Goal: Task Accomplishment & Management: Use online tool/utility

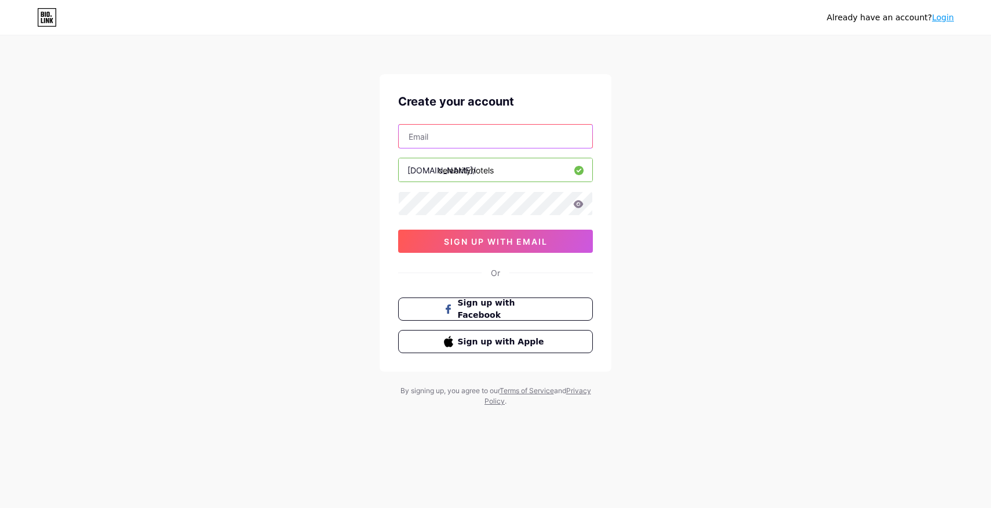
click at [488, 141] on input "text" at bounding box center [496, 136] width 194 height 23
type input "[EMAIL_ADDRESS][DOMAIN_NAME]"
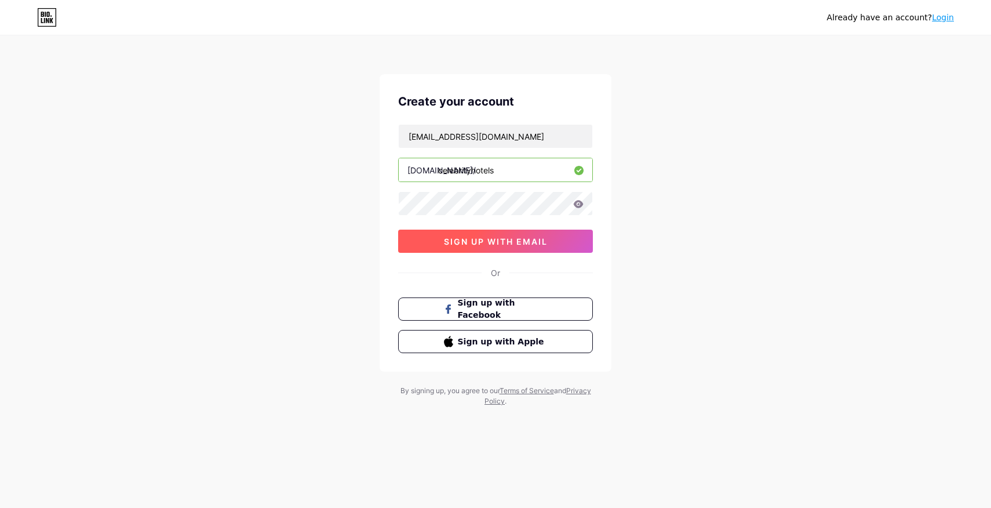
click at [525, 251] on button "sign up with email" at bounding box center [495, 240] width 195 height 23
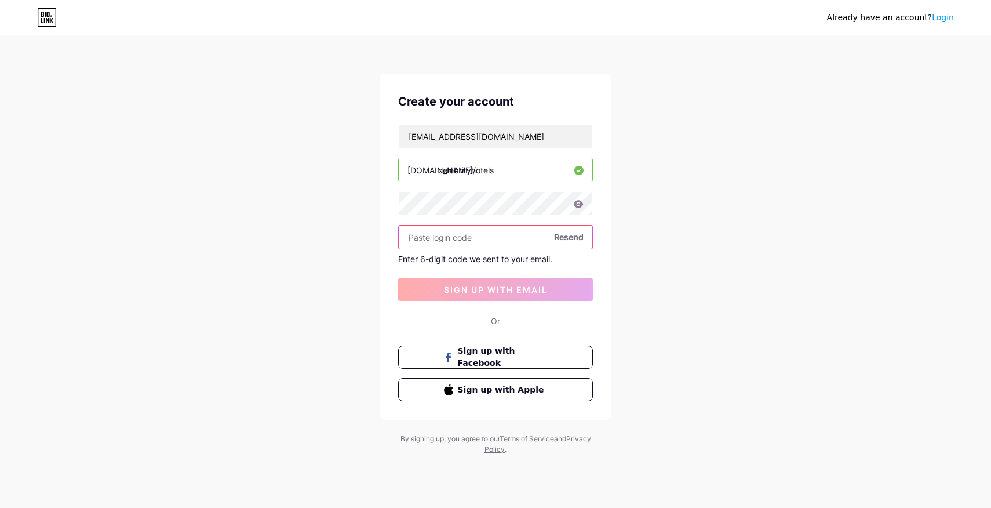
paste input "605974"
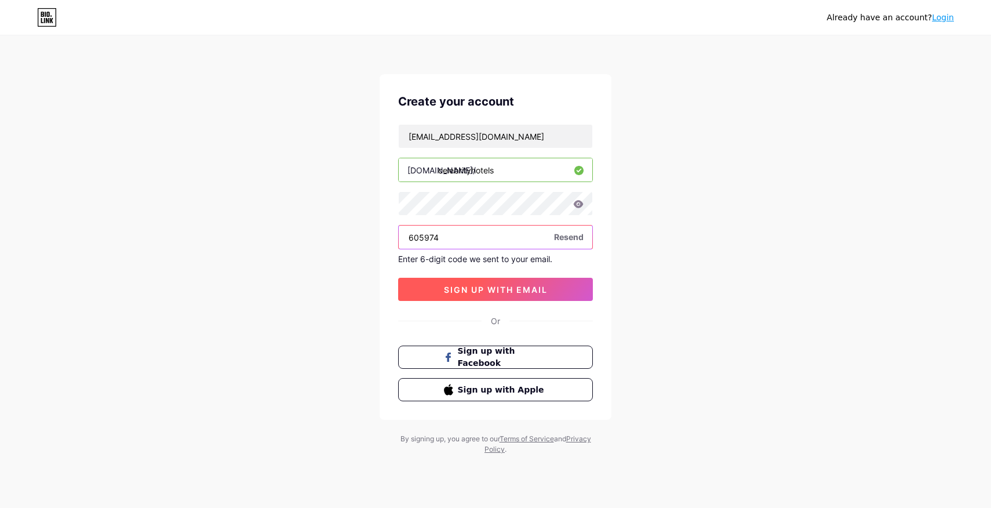
type input "605974"
click at [485, 294] on button "sign up with email" at bounding box center [495, 289] width 195 height 23
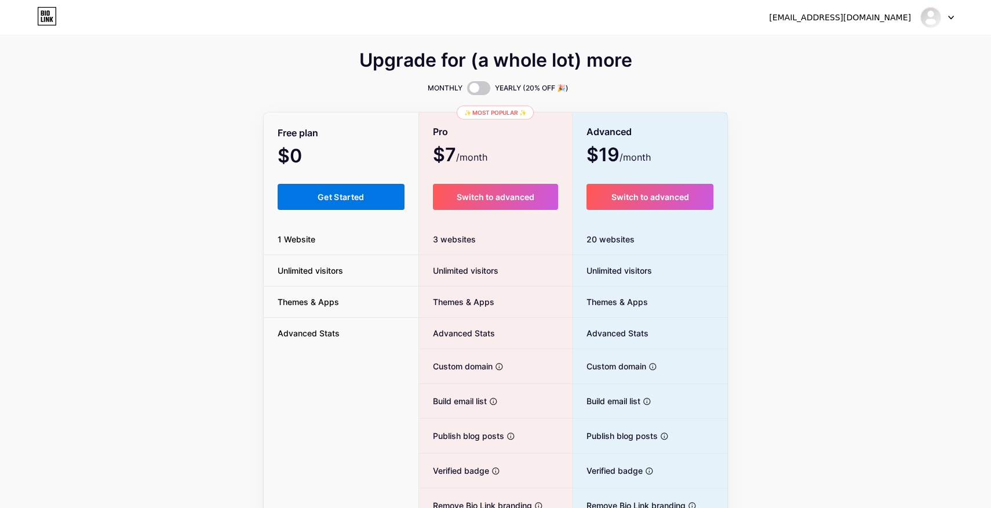
click at [320, 200] on span "Get Started" at bounding box center [341, 197] width 47 height 10
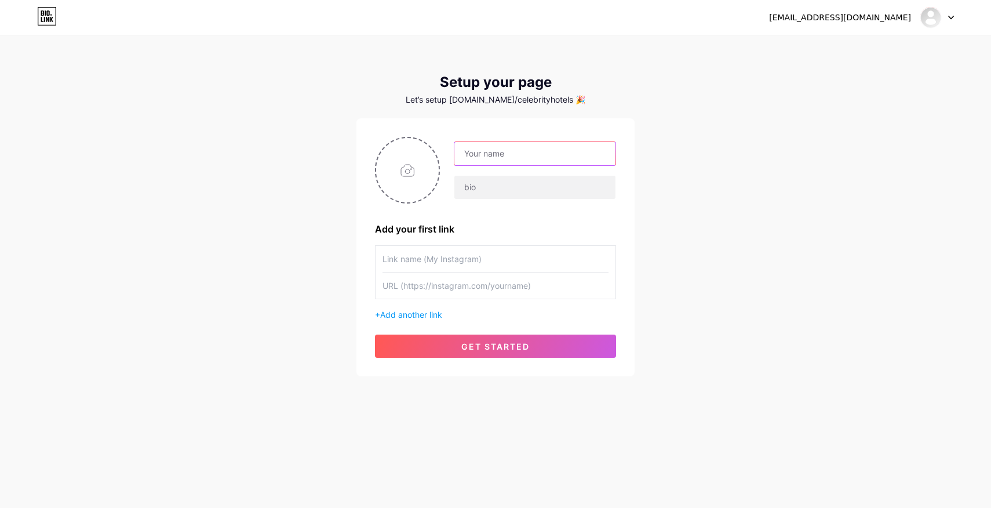
click at [483, 162] on input "text" at bounding box center [534, 153] width 161 height 23
type input "Celebrity Hotels"
click at [488, 191] on input "text" at bounding box center [534, 187] width 161 height 23
paste input "Whether it's a boutique hotel in [GEOGRAPHIC_DATA] where movie stars unwind or …"
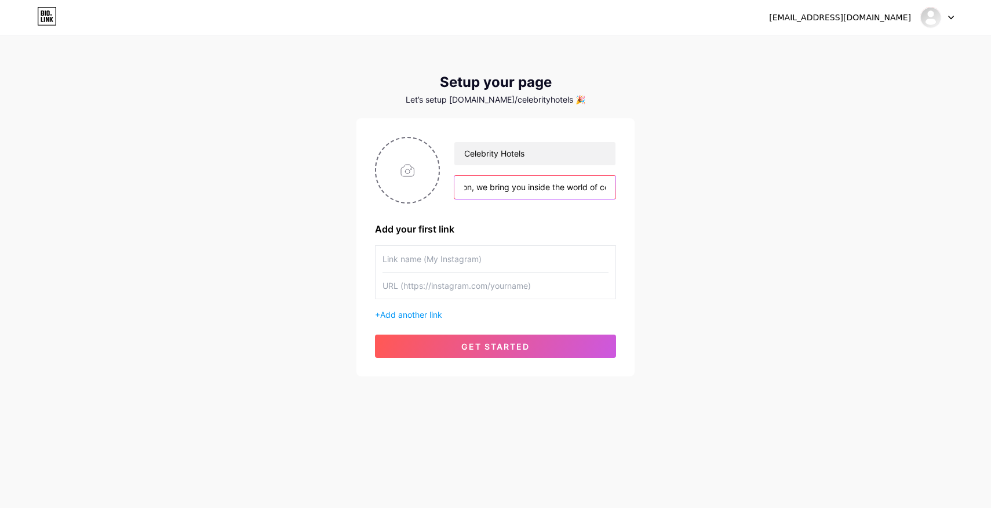
type input "Whether it's a boutique hotel in [GEOGRAPHIC_DATA] where movie stars unwind or …"
click at [418, 264] on input "text" at bounding box center [495, 259] width 226 height 26
click at [422, 282] on input "text" at bounding box center [495, 285] width 226 height 26
paste input "[URL][DOMAIN_NAME]"
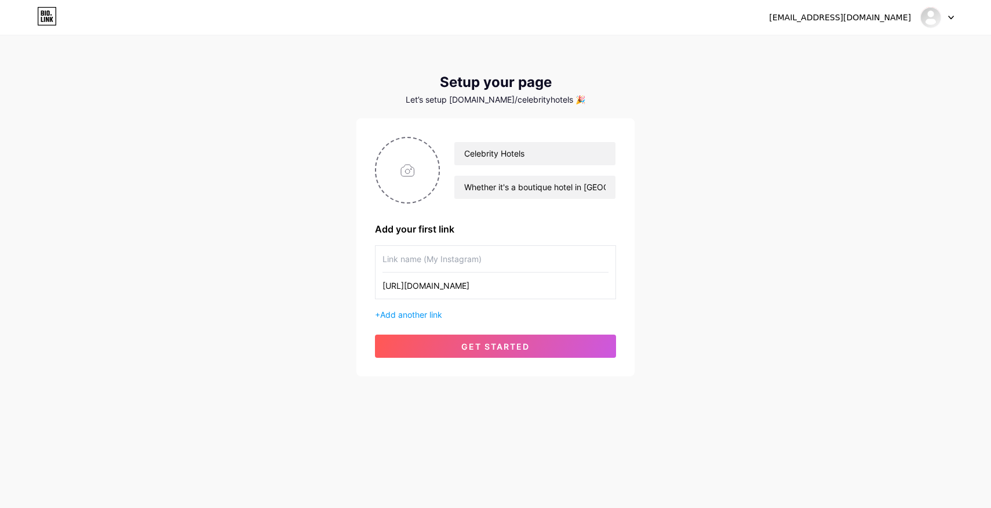
type input "[URL][DOMAIN_NAME]"
click at [442, 255] on input "text" at bounding box center [495, 259] width 226 height 26
type input "Our website"
click at [420, 168] on input "file" at bounding box center [407, 170] width 63 height 64
type input "C:\fakepath\icon_medium.jpg"
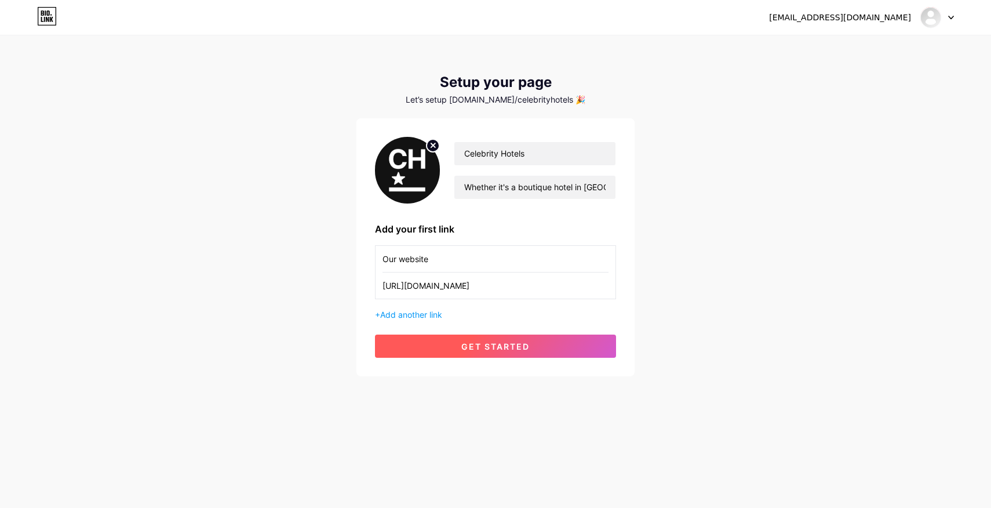
click at [496, 349] on span "get started" at bounding box center [495, 346] width 68 height 10
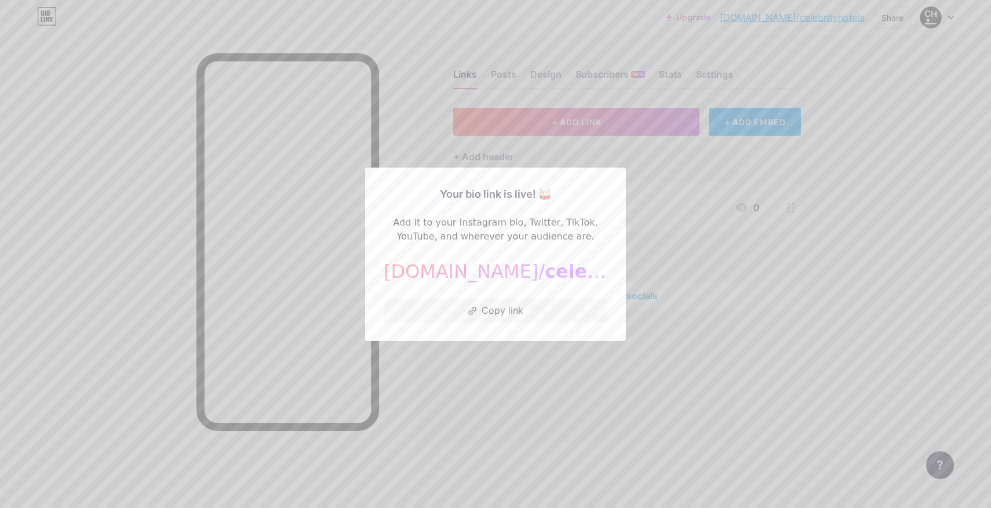
click at [498, 370] on div at bounding box center [495, 254] width 991 height 508
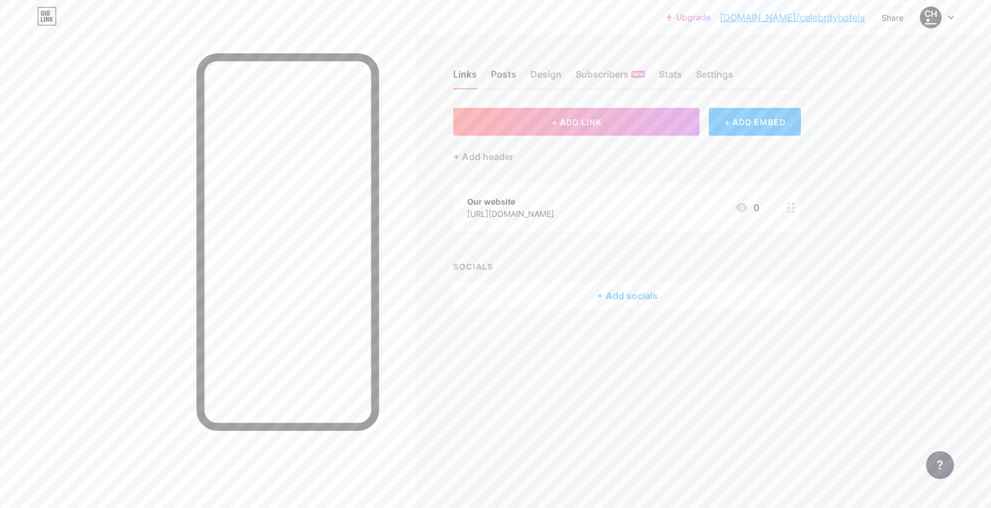
click at [509, 80] on div "Posts" at bounding box center [503, 77] width 25 height 21
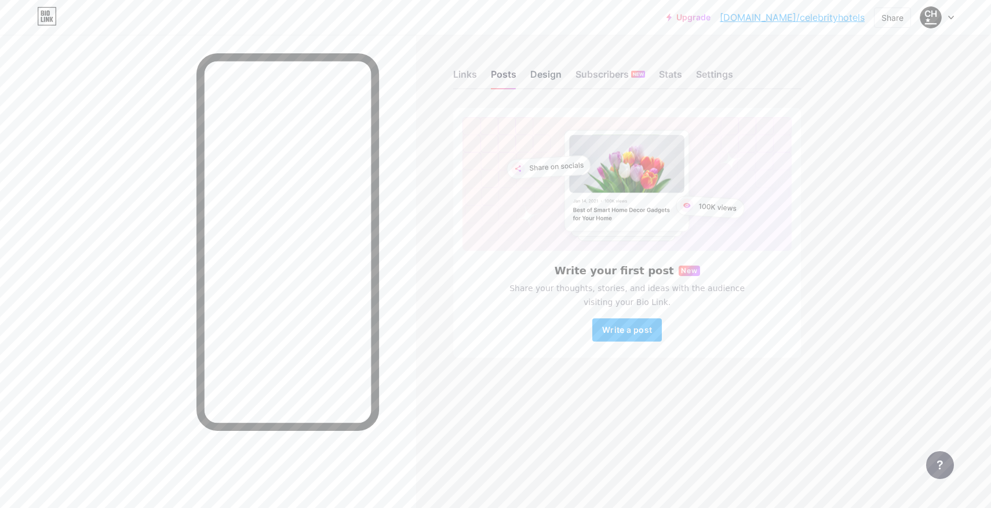
click at [535, 81] on div "Design" at bounding box center [545, 77] width 31 height 21
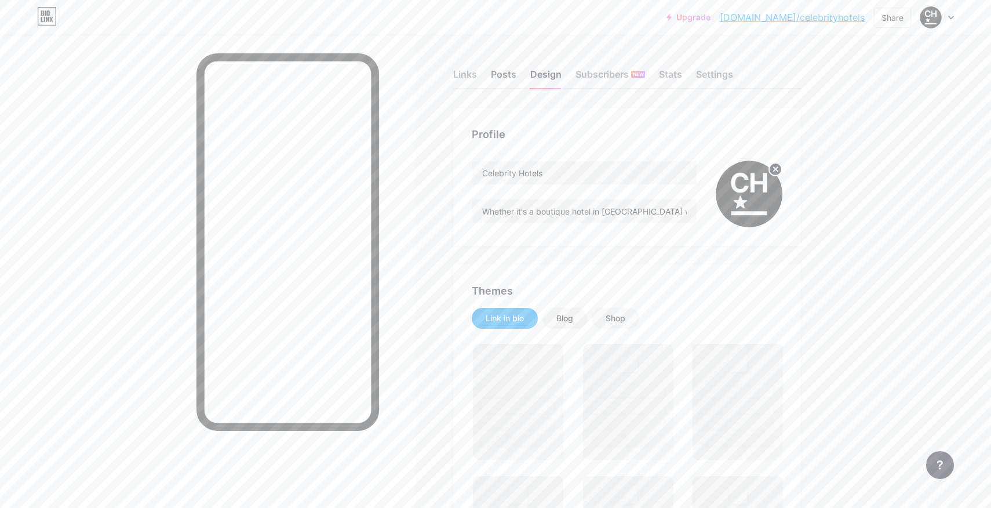
click at [512, 79] on div "Posts" at bounding box center [503, 77] width 25 height 21
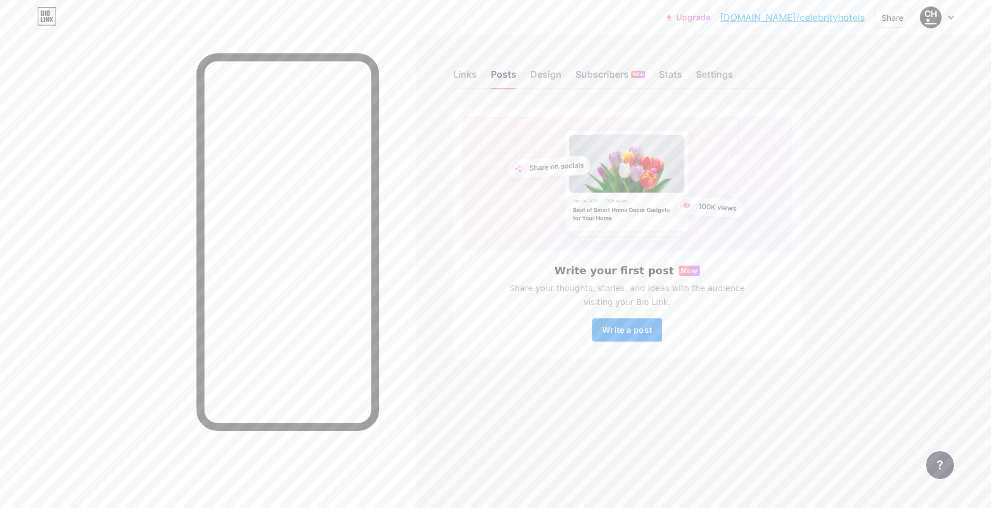
click at [647, 329] on span "Write a post" at bounding box center [627, 329] width 50 height 10
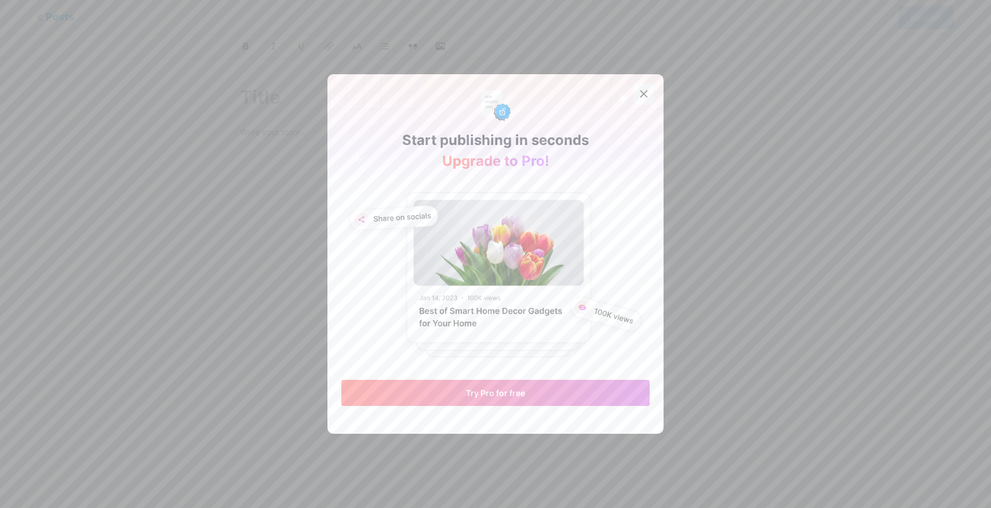
click at [640, 99] on div at bounding box center [643, 93] width 21 height 21
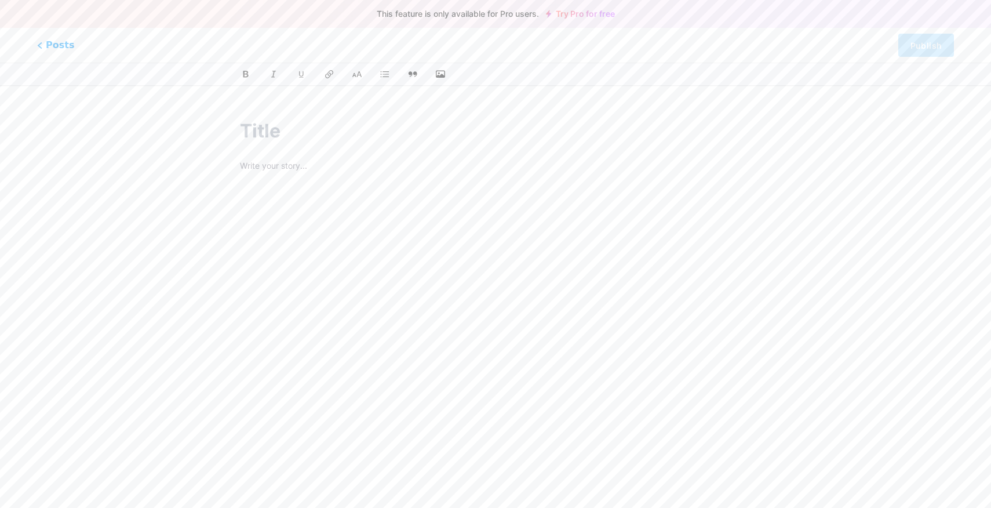
click at [395, 141] on input "text" at bounding box center [495, 131] width 511 height 28
paste input "🔗 Explore More: Visit our website at [DOMAIN_NAME] for the complete catalog of …"
type input "🔗 Explore More: Visit our website at [DOMAIN_NAME] for the complete catalog of …"
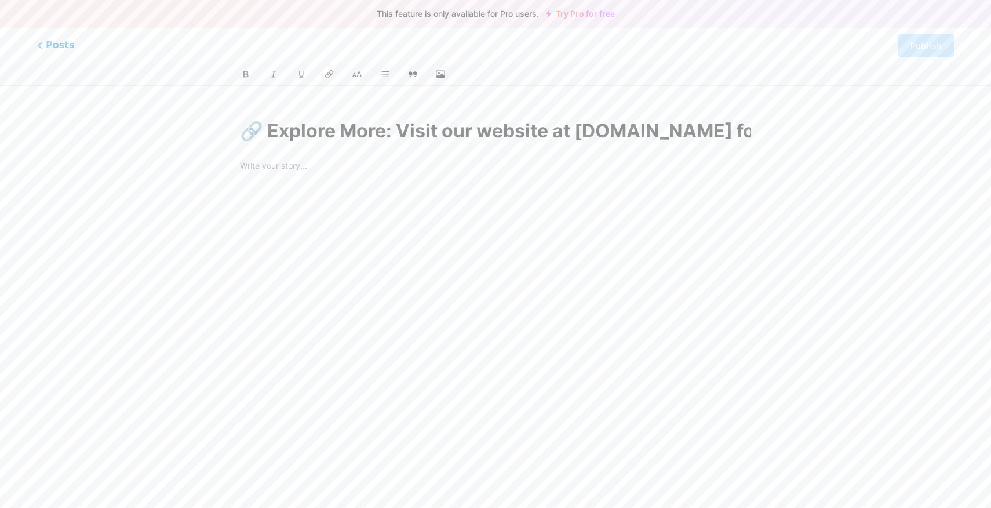
scroll to position [0, 604]
type input "explore-more-visit-our-website-at-celebrity-hotelscom-for-the-complete-catalog-…"
click at [346, 196] on p at bounding box center [495, 196] width 511 height 16
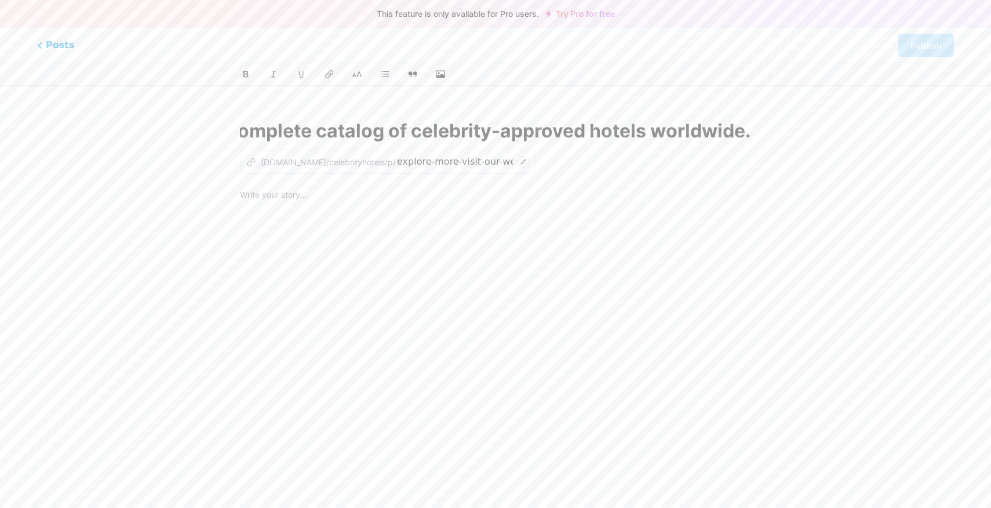
drag, startPoint x: 397, startPoint y: 130, endPoint x: 854, endPoint y: 145, distance: 456.3
click at [854, 145] on div "This feature is only available for Pro users. Try Pro for free Posts Publish 🔗 …" at bounding box center [495, 299] width 991 height 393
type input "🔗 Explore More:"
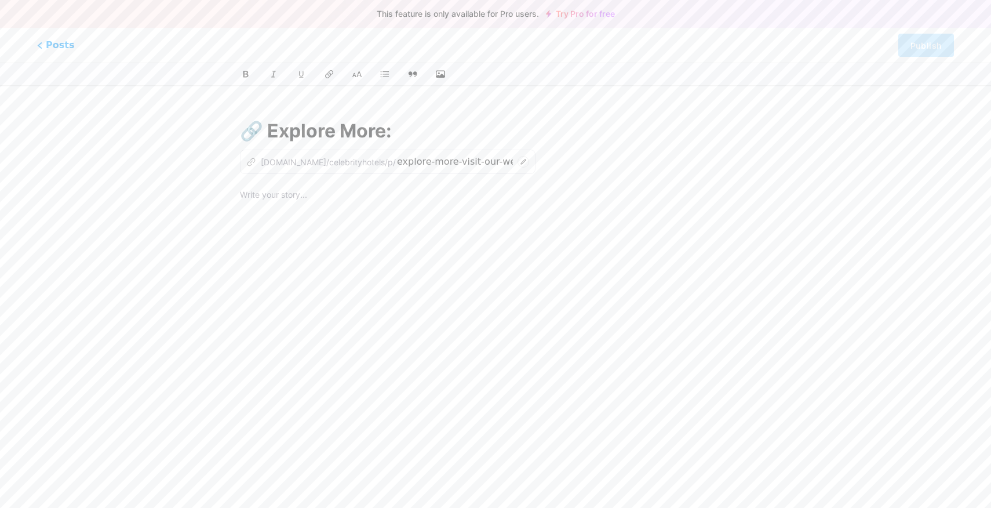
scroll to position [0, 0]
type input "explore-more"
click at [371, 202] on p at bounding box center [495, 196] width 511 height 16
click at [793, 242] on div "This feature is only available for Pro users. Try Pro for free Posts Publish 🔗 …" at bounding box center [495, 299] width 991 height 393
click at [725, 200] on p "Visit our website at [DOMAIN_NAME] for the complete catalog of celebrity-approv…" at bounding box center [495, 196] width 511 height 16
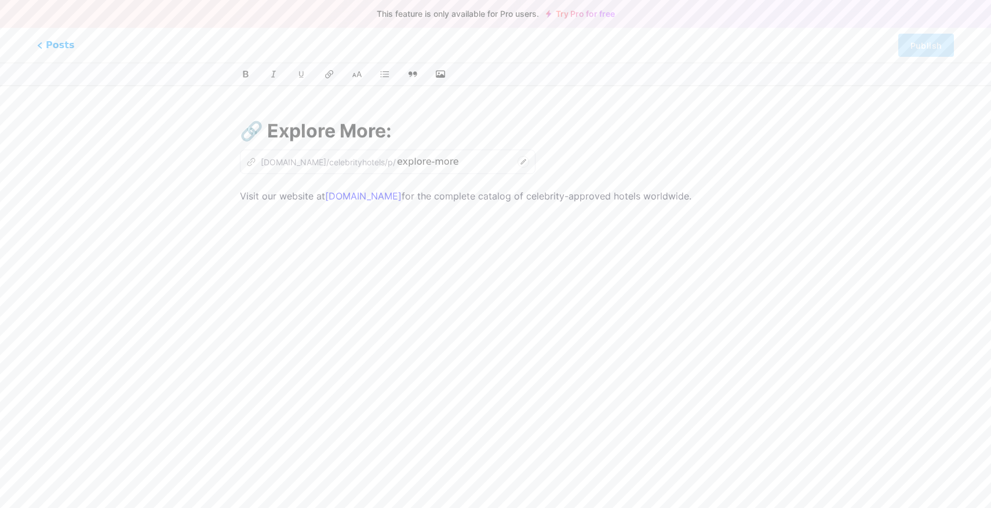
click at [550, 277] on div "Visit our website at [DOMAIN_NAME] for the complete catalog of celebrity-approv…" at bounding box center [495, 333] width 511 height 290
click at [245, 195] on p "Visit our website at [DOMAIN_NAME] for the complete catalog of celebrity-approv…" at bounding box center [495, 196] width 511 height 16
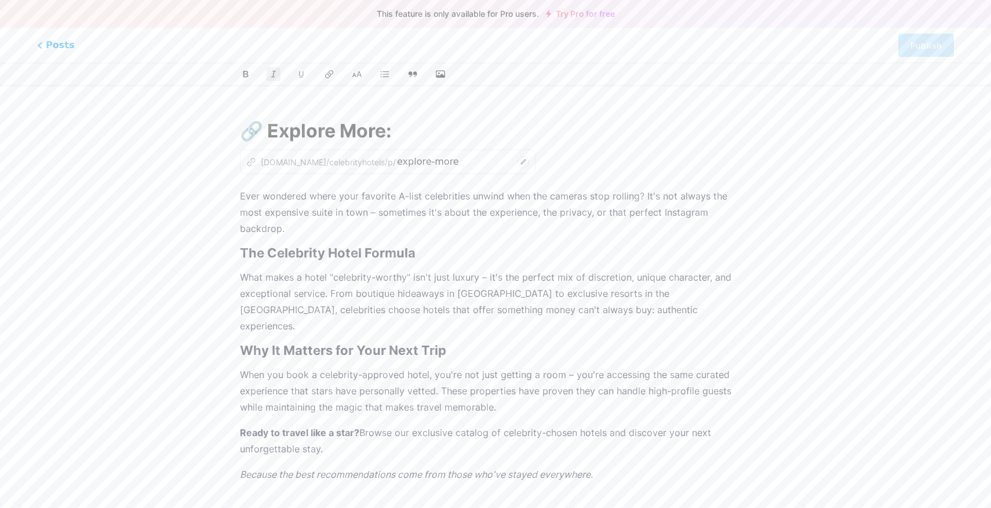
click at [382, 134] on input "🔗 Explore More:" at bounding box center [495, 131] width 511 height 28
paste input "Where Do Celebrities Really Stay? The Secret Behind Star-Approved Hotels"
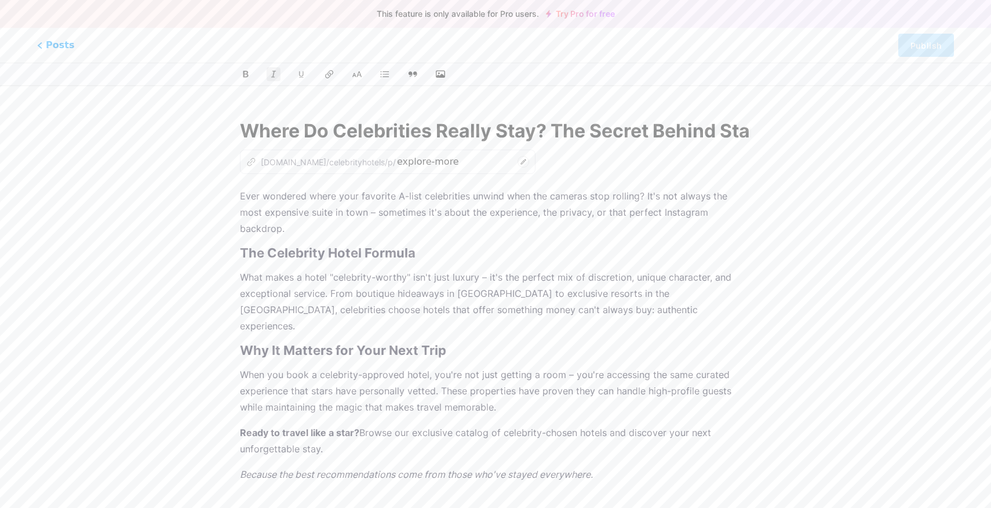
scroll to position [0, 169]
type input "Where Do Celebrities Really Stay? The Secret Behind Star-Approved Hotels"
click at [665, 220] on div "Ever wondered where your favorite A-list celebrities unwind when the cameras st…" at bounding box center [495, 365] width 511 height 355
type input "where-do-celebrities-really-stay-the-secret-behind-star-approved-hotels"
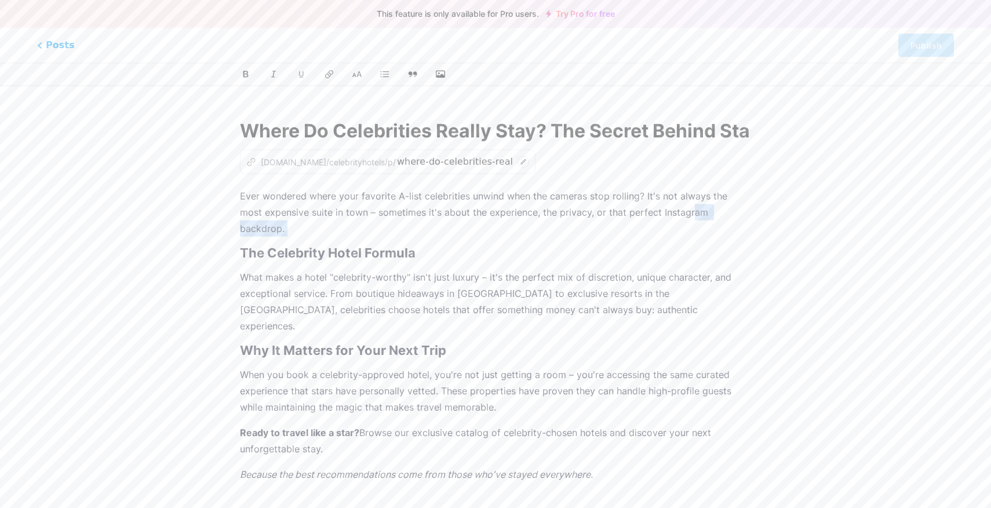
scroll to position [39, 0]
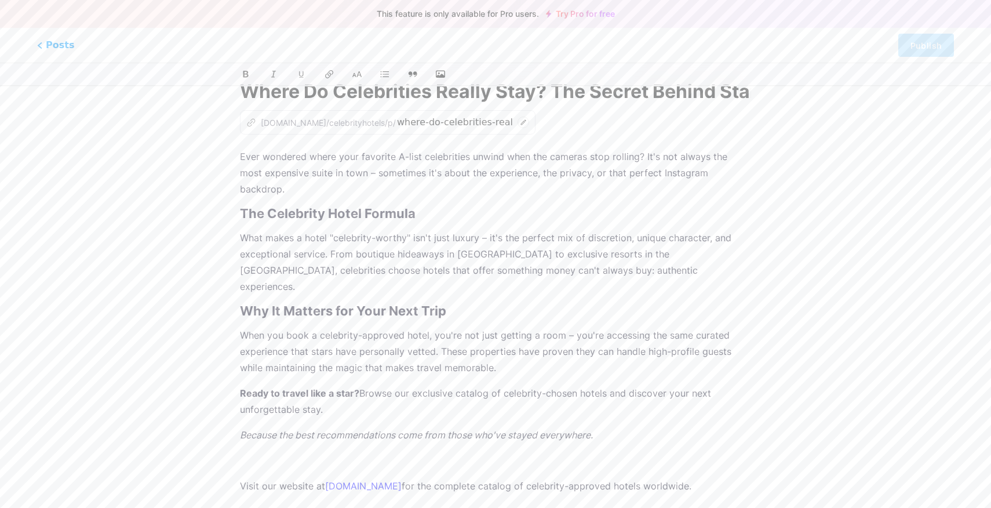
click at [499, 229] on p "What makes a hotel "celebrity-worthy" isn't just luxury – it's the perfect mix …" at bounding box center [495, 261] width 511 height 65
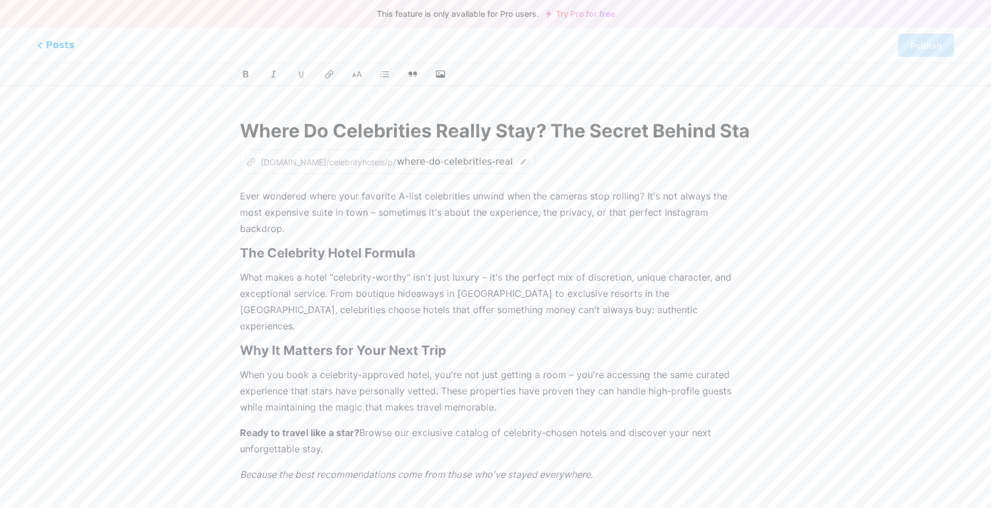
click at [319, 53] on div "Posts Publish" at bounding box center [495, 45] width 991 height 35
click at [50, 49] on span "Posts" at bounding box center [55, 45] width 41 height 15
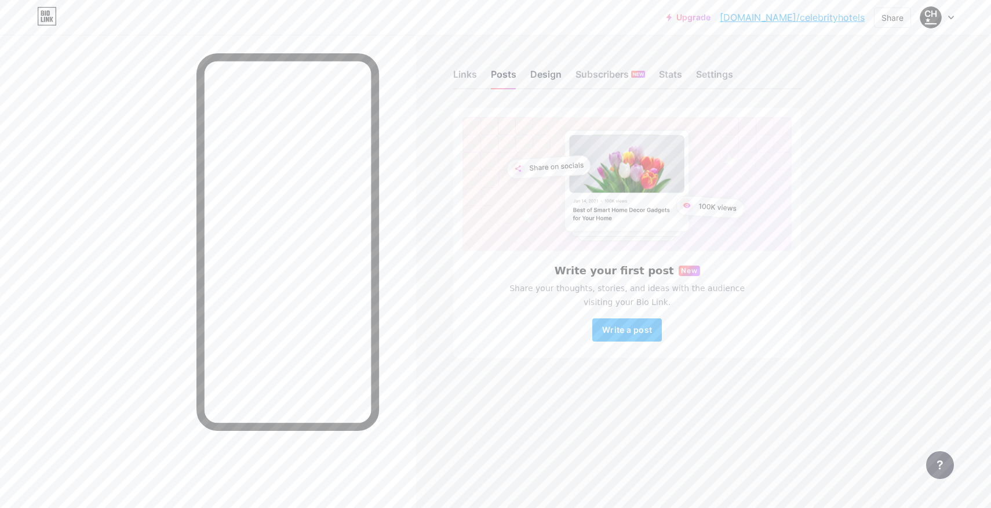
click at [558, 75] on div "Design" at bounding box center [545, 77] width 31 height 21
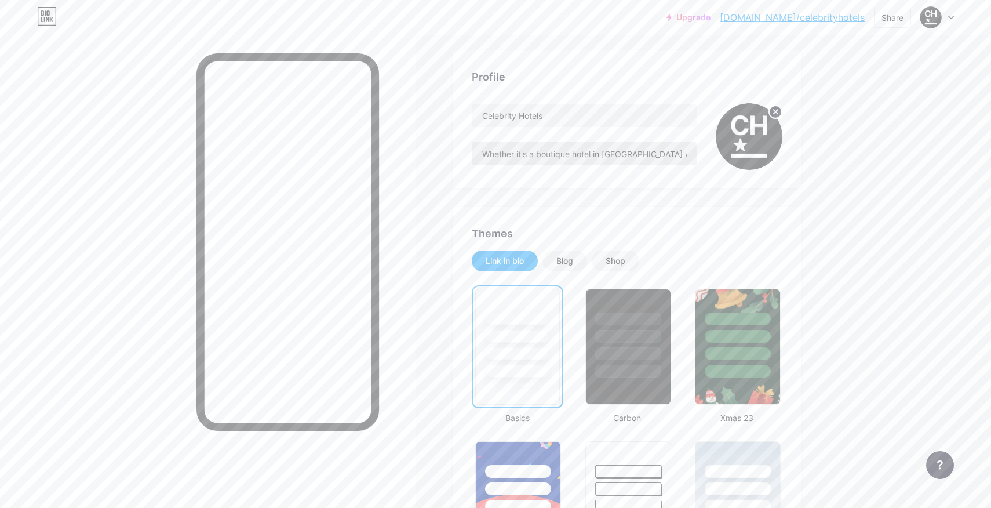
scroll to position [95, 0]
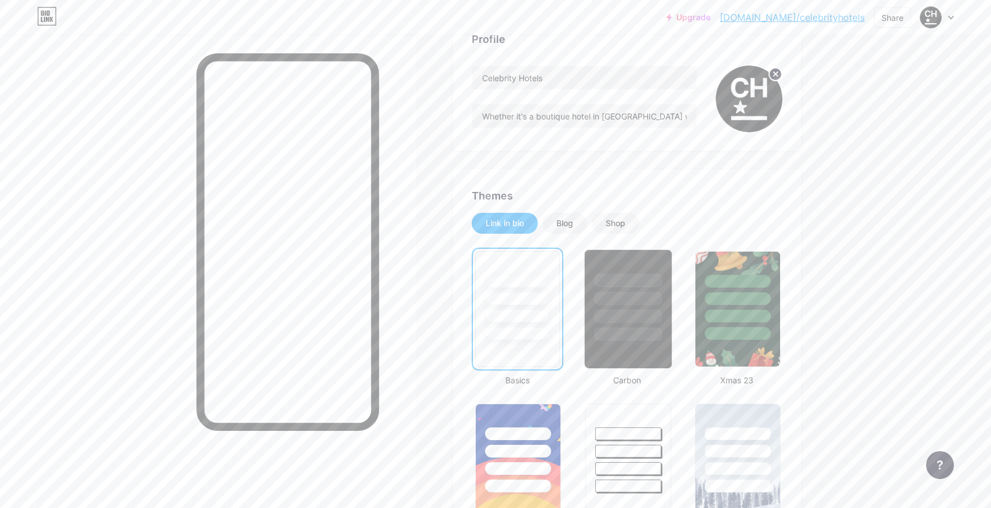
click at [615, 322] on div at bounding box center [628, 315] width 68 height 13
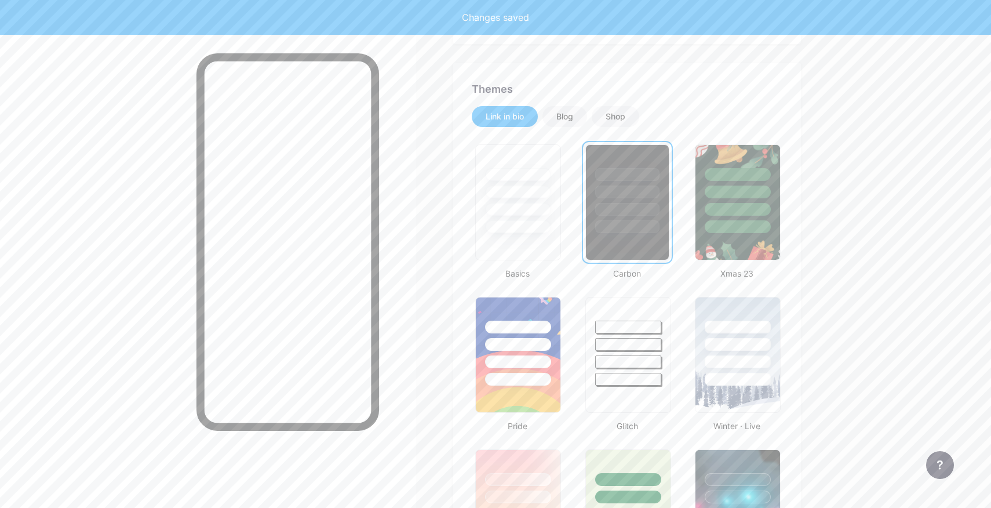
scroll to position [0, 0]
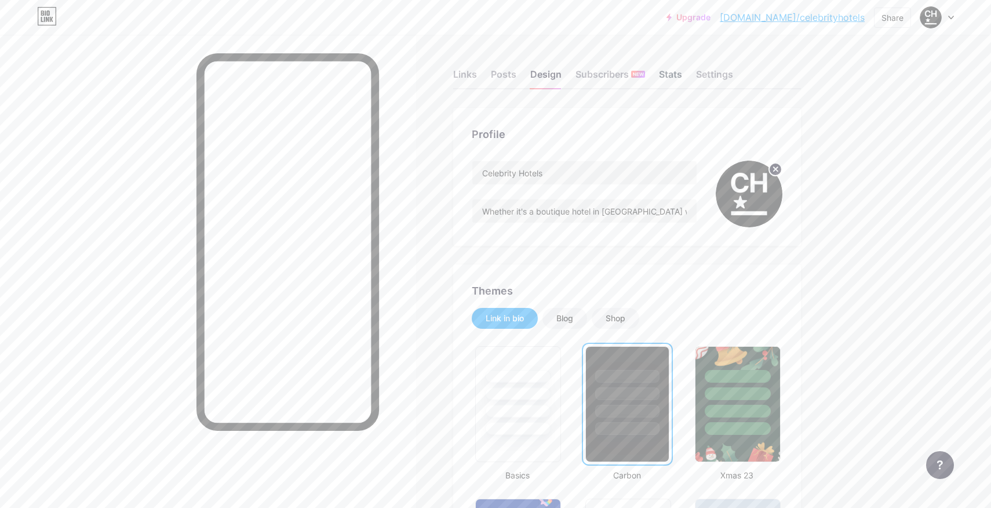
click at [667, 74] on div "Stats" at bounding box center [670, 77] width 23 height 21
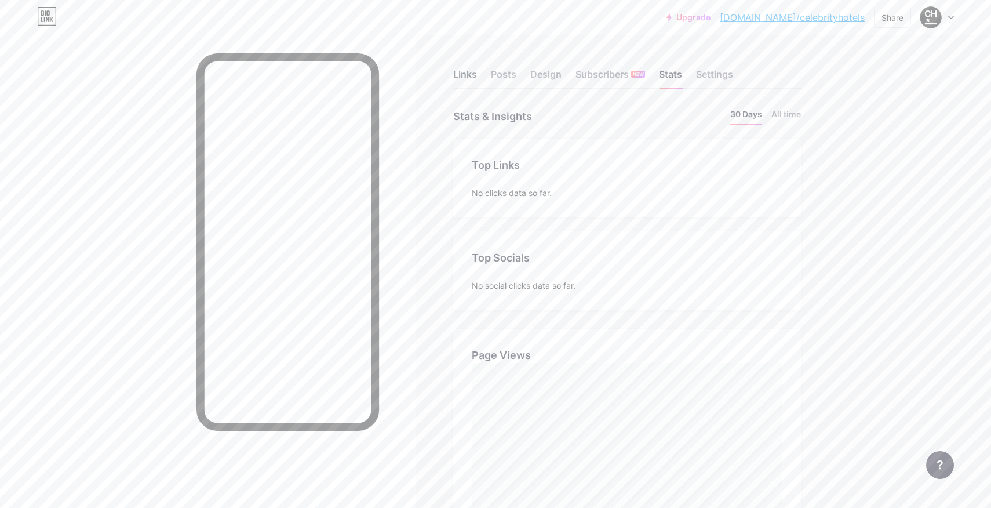
scroll to position [508, 991]
click at [471, 72] on div "Links" at bounding box center [465, 77] width 24 height 21
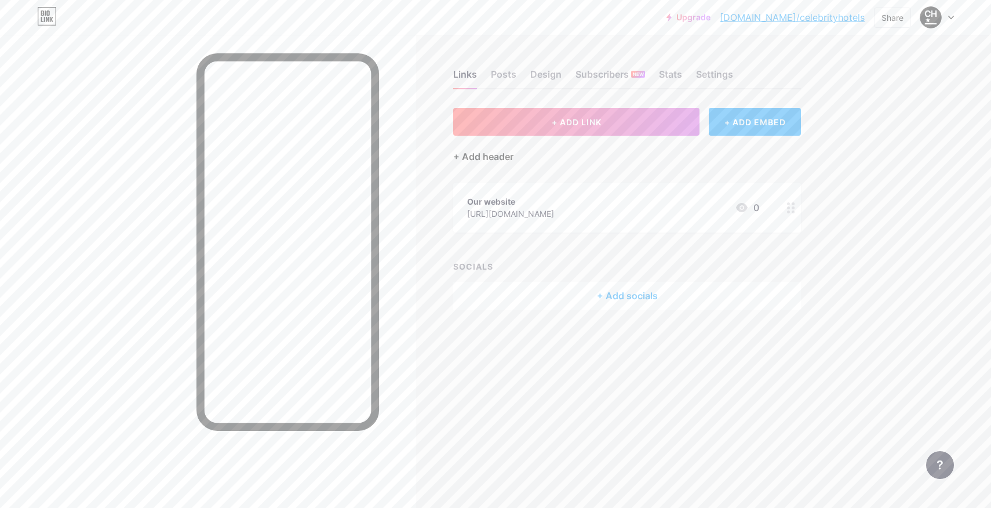
click at [493, 158] on div "+ Add header" at bounding box center [483, 156] width 60 height 14
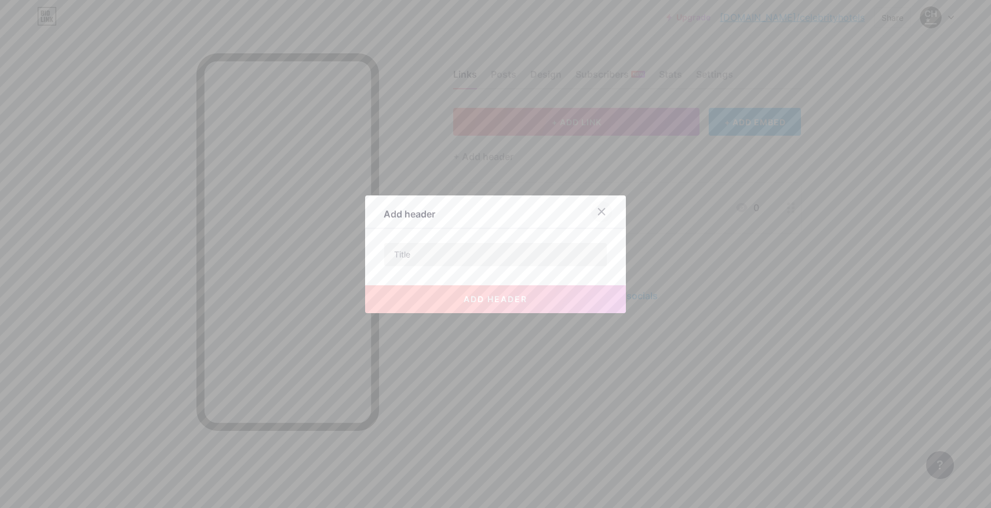
click at [603, 213] on icon at bounding box center [602, 211] width 6 height 6
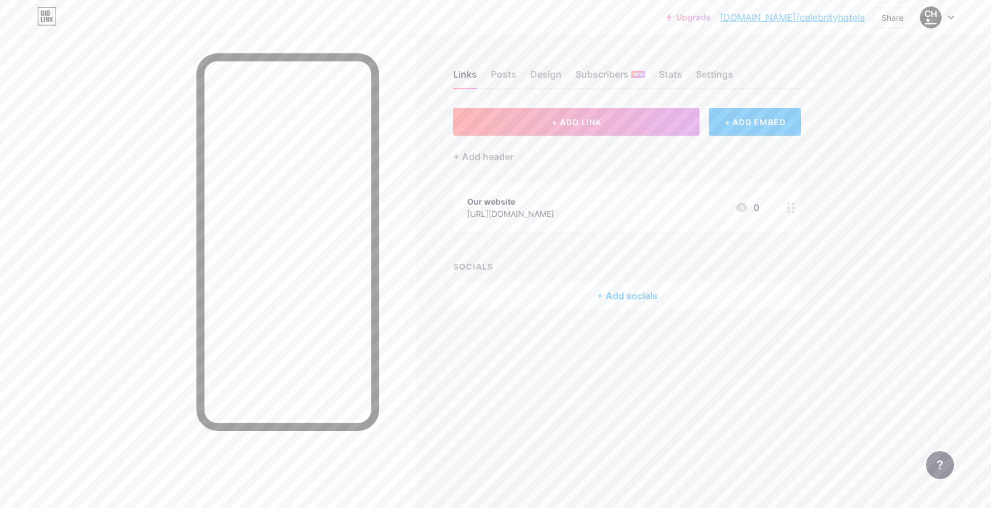
click at [845, 19] on link "[DOMAIN_NAME]/celebrityhotels" at bounding box center [792, 17] width 145 height 14
